Goal: Use online tool/utility: Utilize a website feature to perform a specific function

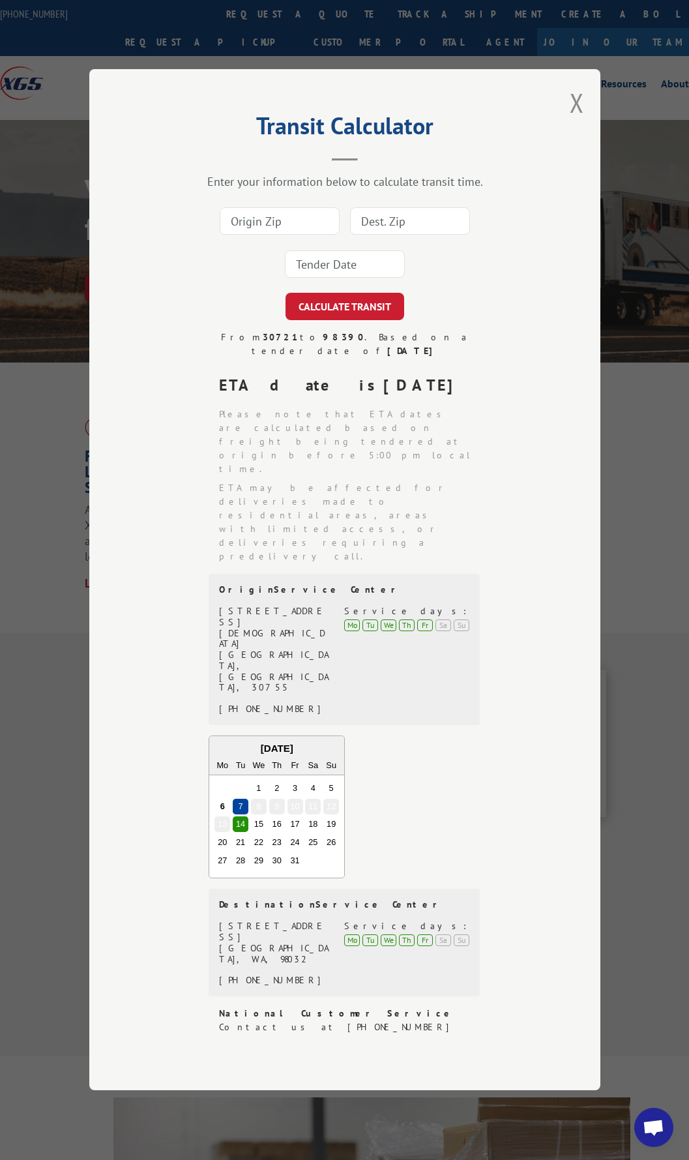
click at [286, 235] on input at bounding box center [280, 221] width 120 height 27
type input "30721"
type input "94080"
click at [319, 278] on input at bounding box center [345, 264] width 120 height 27
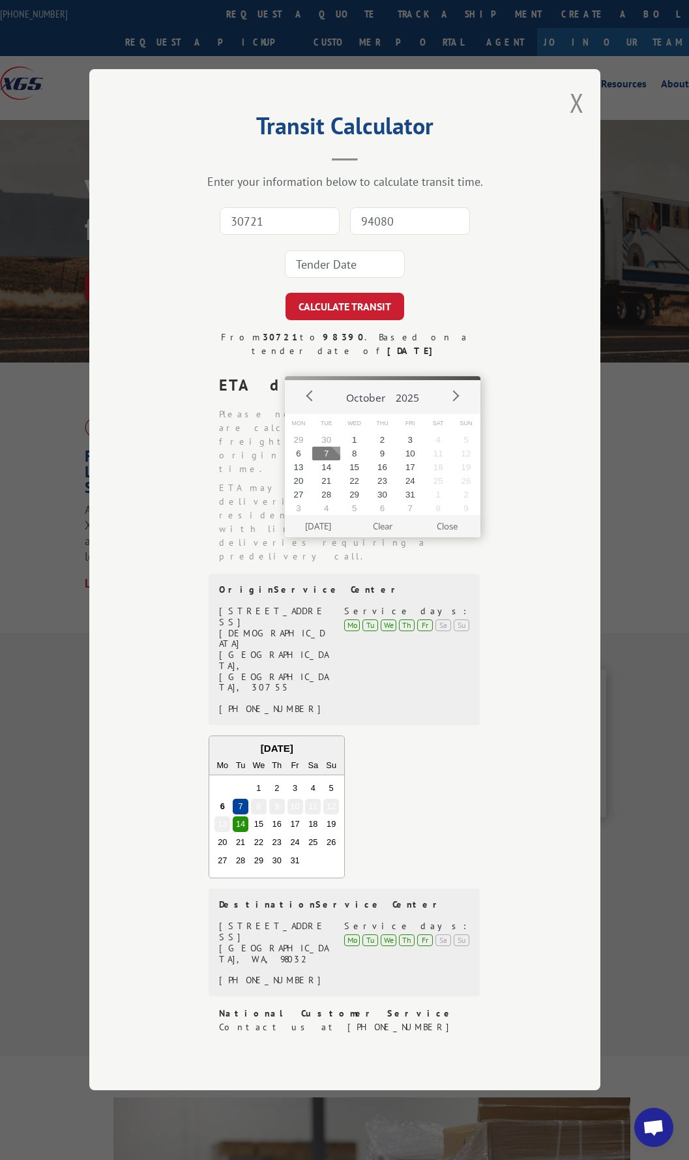
click at [329, 451] on button "7" at bounding box center [326, 454] width 28 height 14
type input "[DATE]"
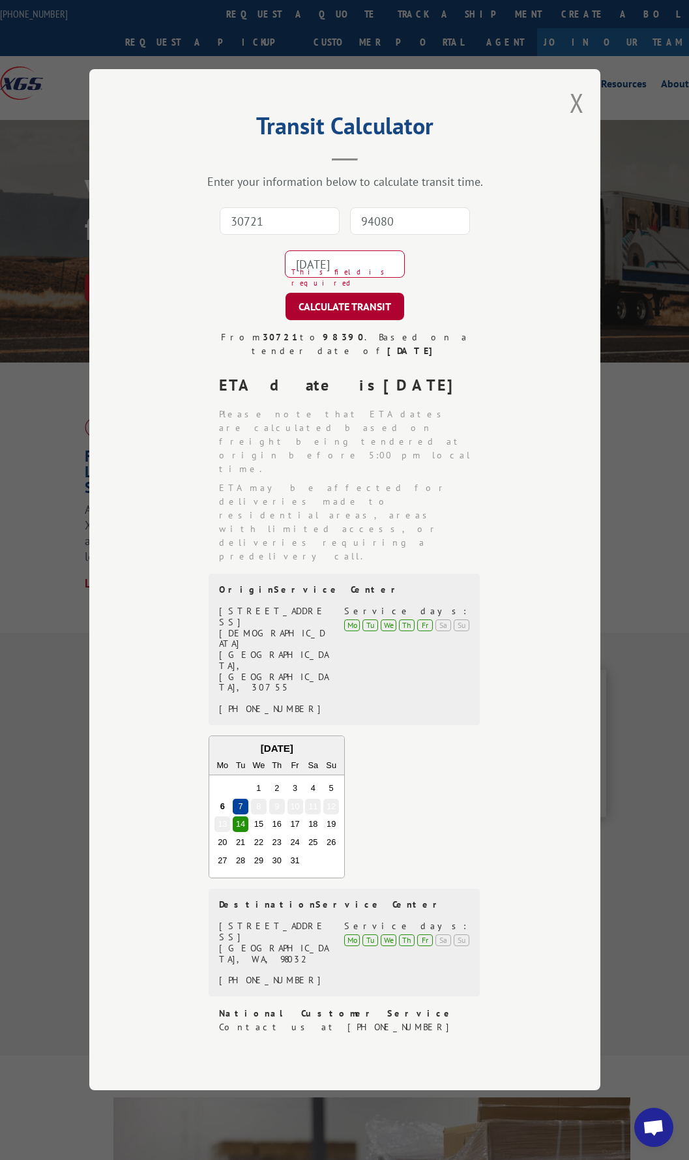
click at [327, 321] on button "CALCULATE TRANSIT" at bounding box center [345, 306] width 119 height 27
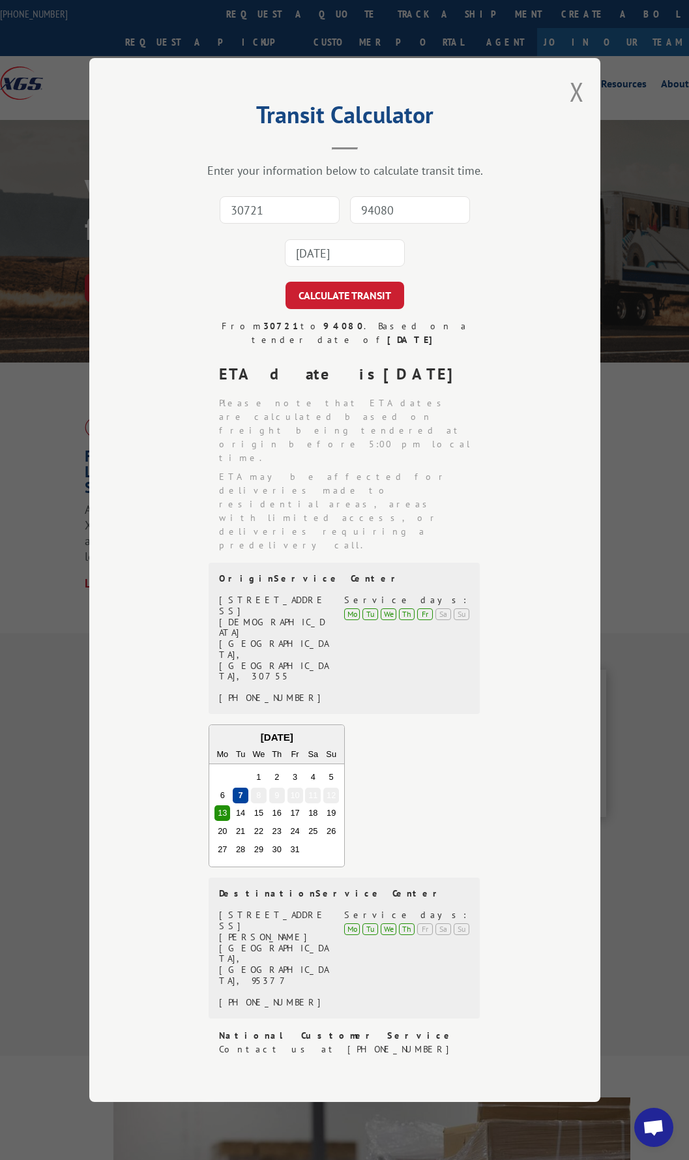
click at [289, 224] on input "30721" at bounding box center [280, 209] width 120 height 27
type input "30721"
type input "78219"
drag, startPoint x: 405, startPoint y: 314, endPoint x: 258, endPoint y: 314, distance: 146.7
click at [260, 274] on div "30721 78219 This field is required" at bounding box center [345, 231] width 381 height 86
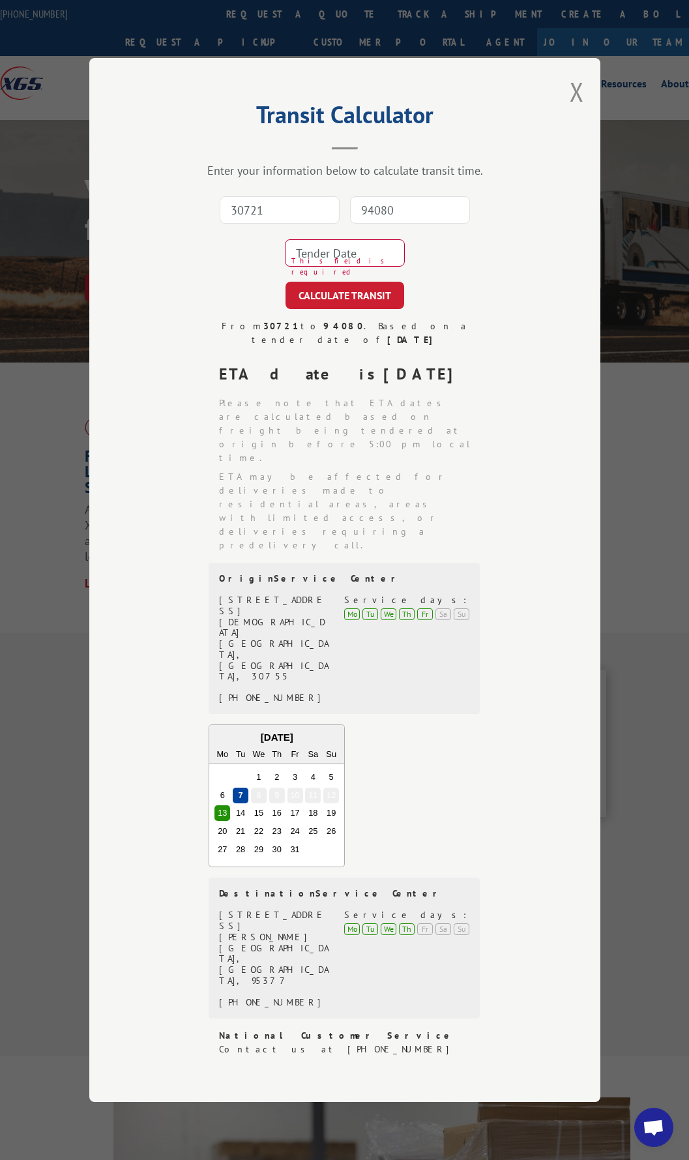
type input "94080"
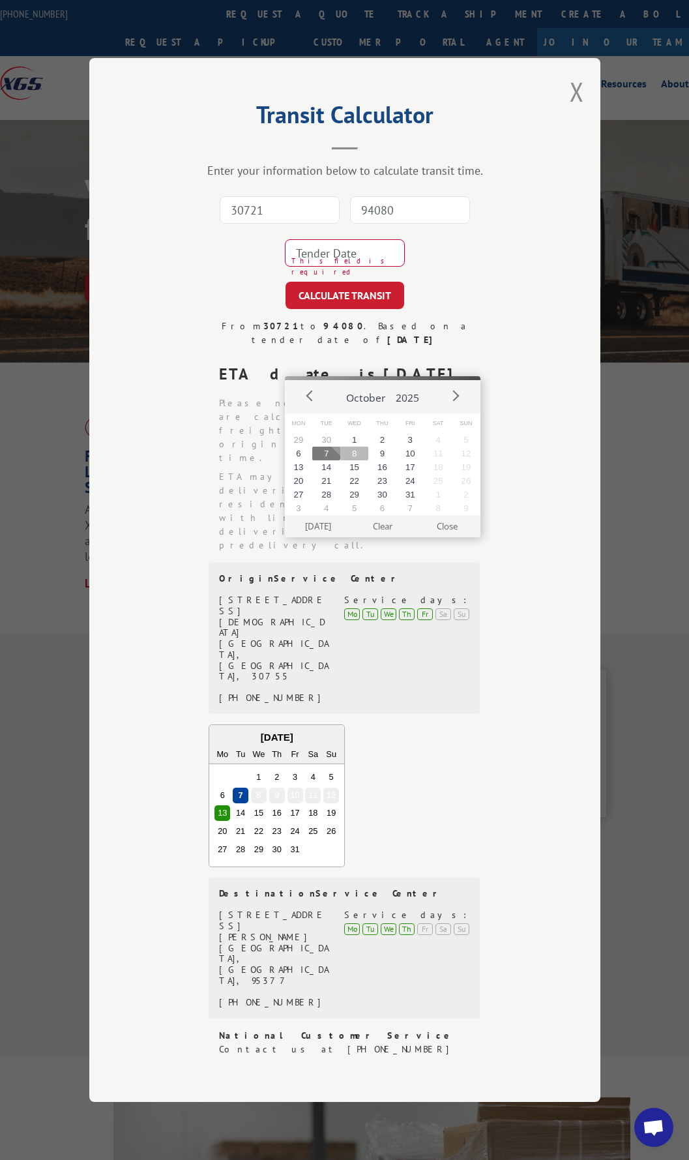
click at [353, 451] on button "8" at bounding box center [354, 454] width 28 height 14
type input "[DATE]"
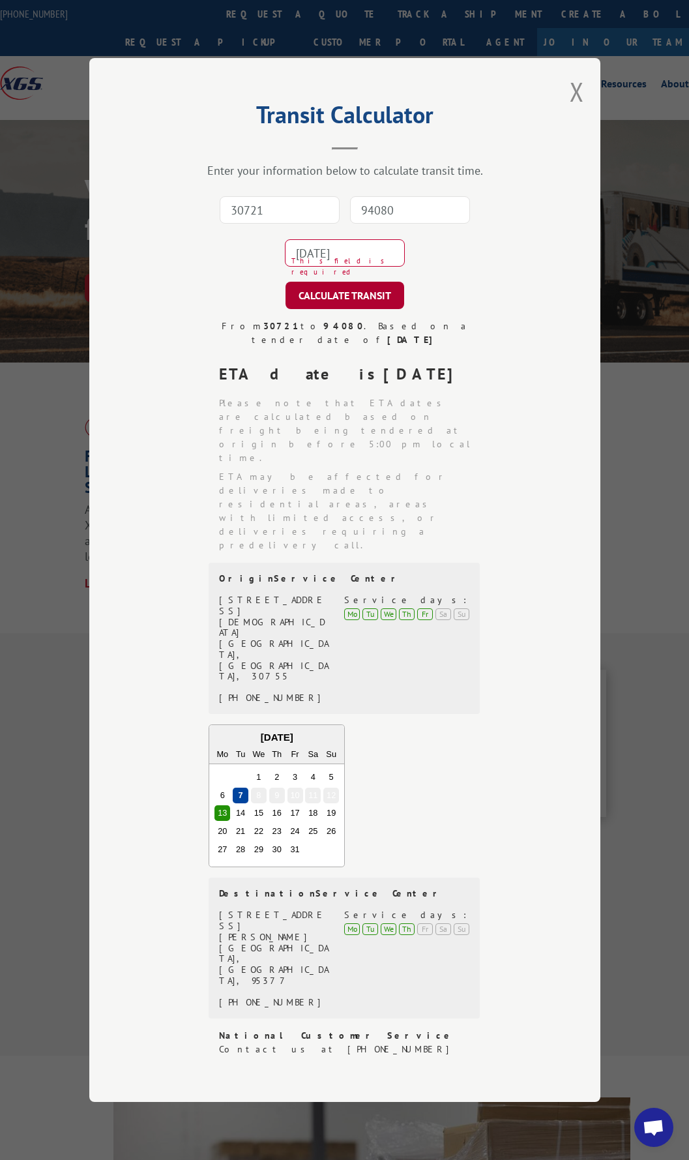
click at [326, 309] on button "CALCULATE TRANSIT" at bounding box center [345, 295] width 119 height 27
